Goal: Use online tool/utility: Use online tool/utility

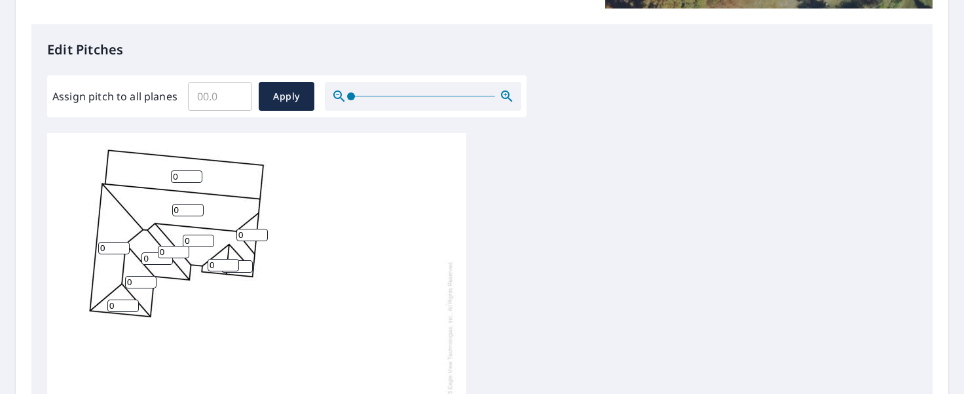
scroll to position [14, 0]
click at [183, 170] on input "0" at bounding box center [186, 176] width 31 height 12
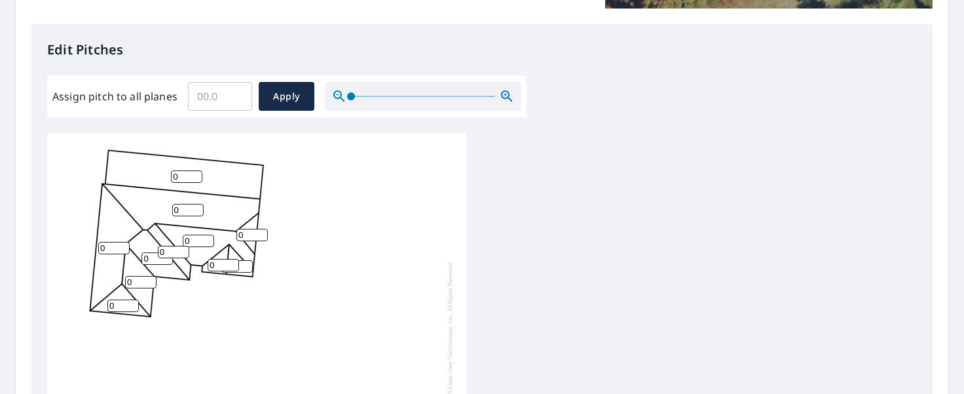
drag, startPoint x: 183, startPoint y: 165, endPoint x: 155, endPoint y: 166, distance: 28.2
click at [155, 166] on div "0 0 0 0 0 0 0 0 0 0 0 0 0" at bounding box center [256, 334] width 419 height 411
type input "2"
click at [179, 204] on input "0" at bounding box center [187, 210] width 31 height 12
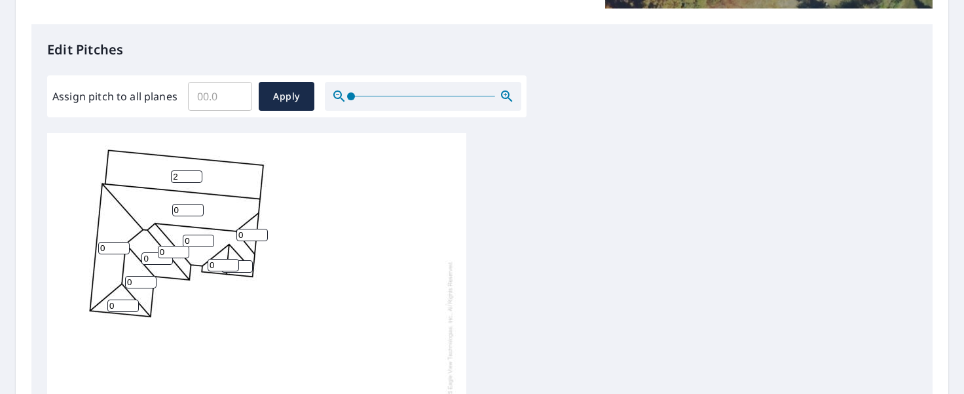
click at [179, 204] on input "0" at bounding box center [187, 210] width 31 height 12
type input "10"
click at [219, 101] on input "Assign pitch to all planes" at bounding box center [220, 96] width 64 height 37
type input "10"
click at [283, 100] on span "Apply" at bounding box center [286, 96] width 35 height 16
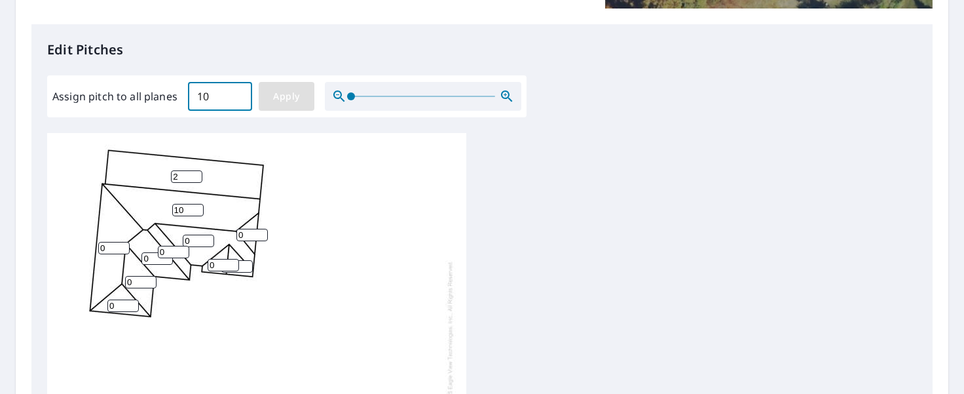
type input "10"
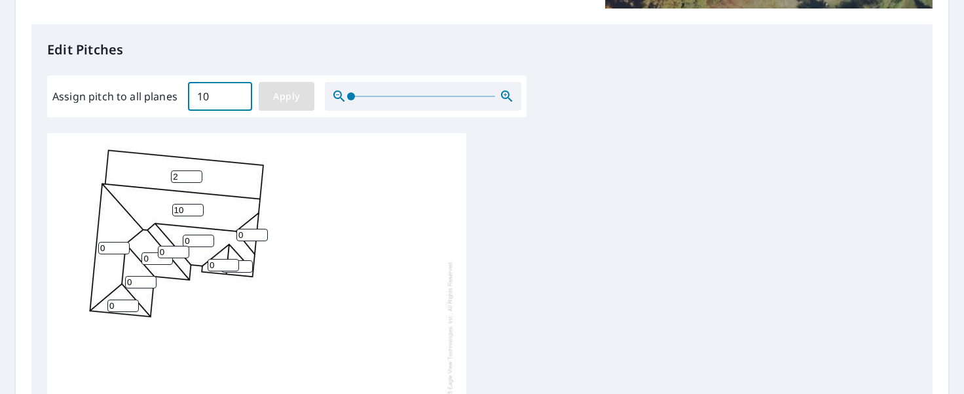
type input "10"
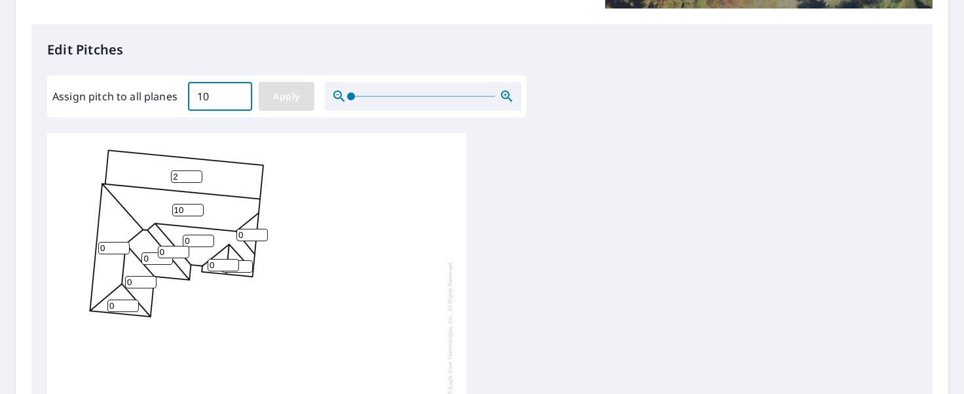
type input "10"
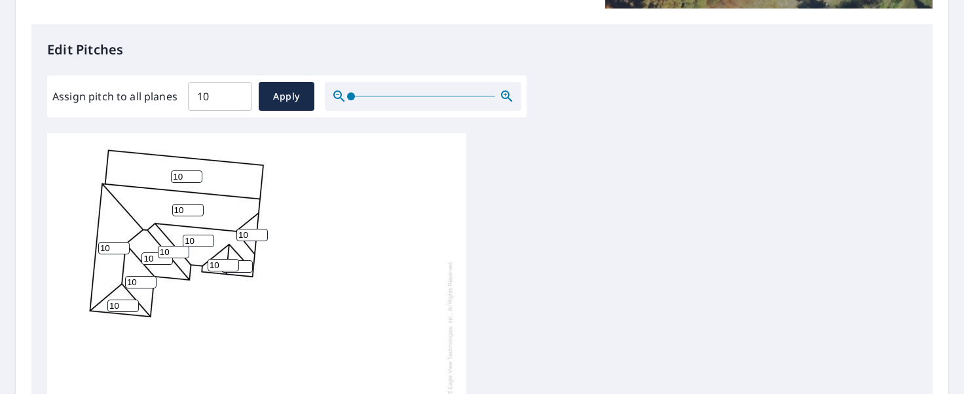
click at [185, 170] on input "10" at bounding box center [186, 176] width 31 height 12
type input "2"
click at [339, 276] on div "2 10 10 10 10 10 10 10 10 10 10 10 10" at bounding box center [256, 334] width 419 height 411
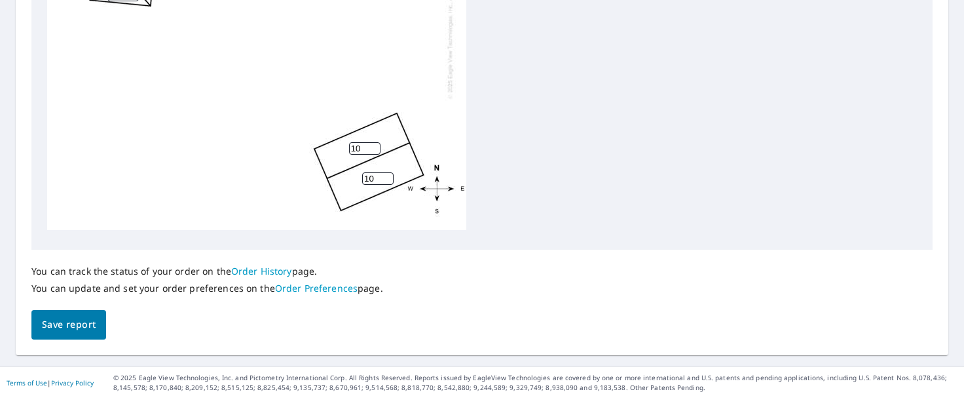
scroll to position [643, 0]
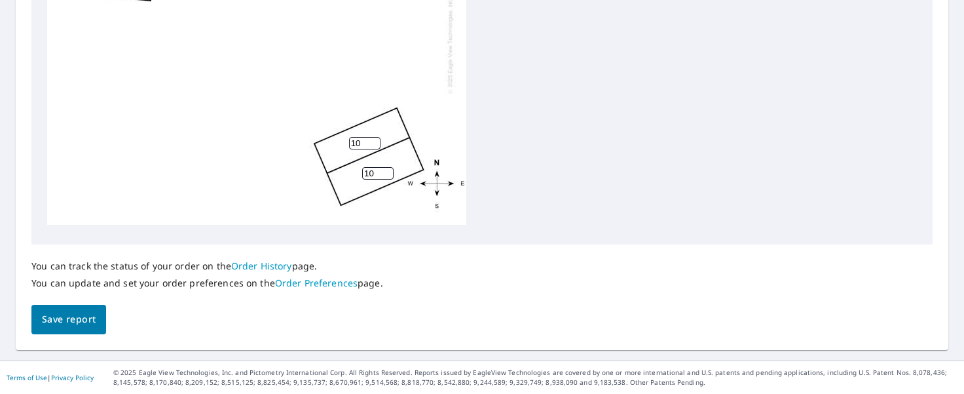
click at [368, 167] on input "10" at bounding box center [377, 173] width 31 height 12
type input "4"
click at [357, 137] on input "10" at bounding box center [364, 143] width 31 height 12
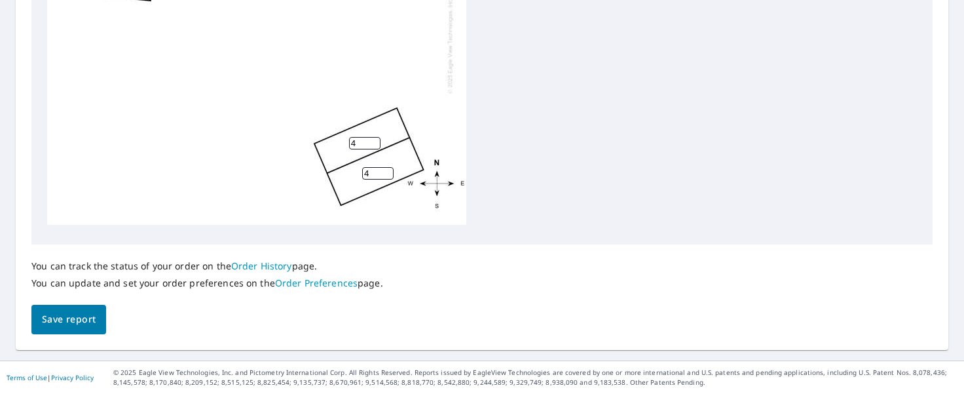
type input "4"
click at [86, 316] on span "Save report" at bounding box center [69, 319] width 54 height 16
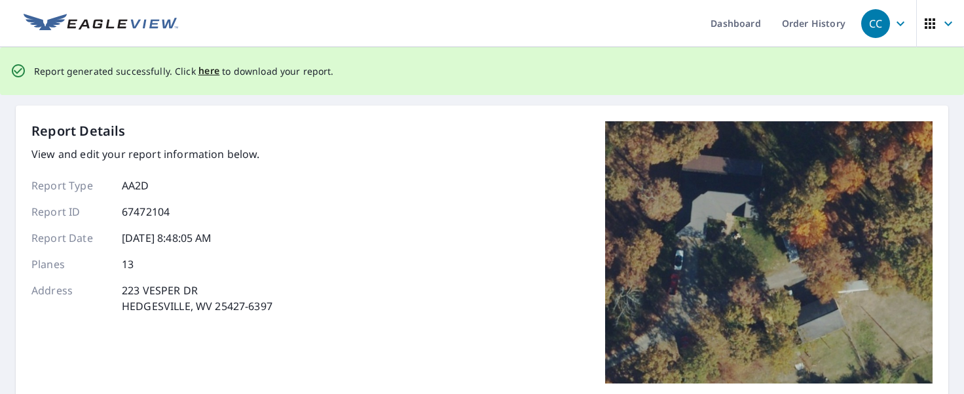
scroll to position [0, 0]
drag, startPoint x: 206, startPoint y: 70, endPoint x: 274, endPoint y: 70, distance: 67.4
click at [206, 70] on span "here" at bounding box center [209, 72] width 22 height 16
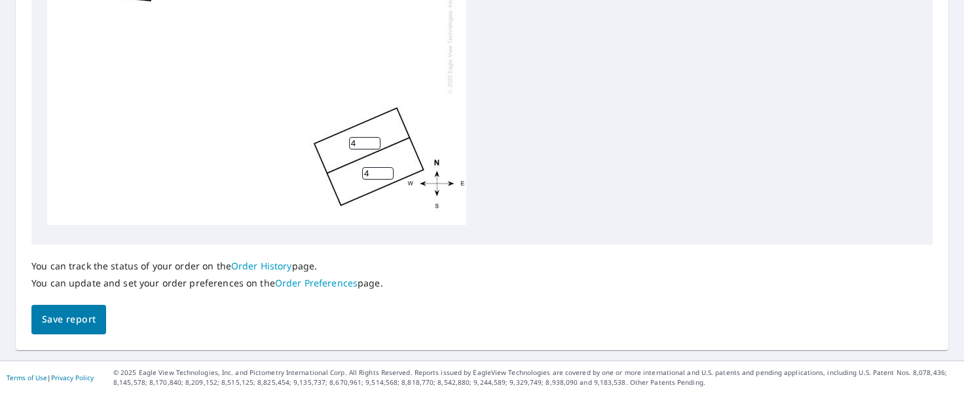
scroll to position [14, 0]
